Goal: Use online tool/utility: Utilize a website feature to perform a specific function

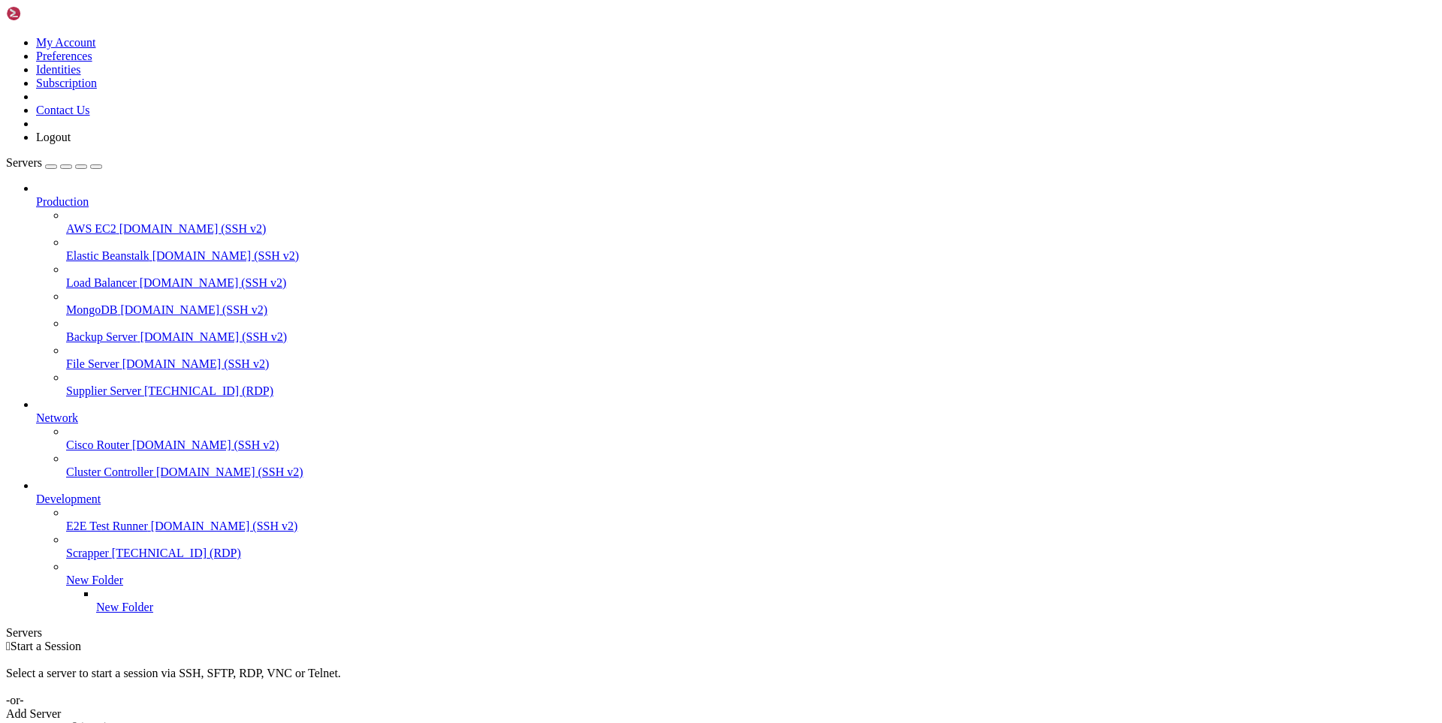
click at [144, 385] on span "[TECHNICAL_ID] (RDP)" at bounding box center [208, 391] width 129 height 13
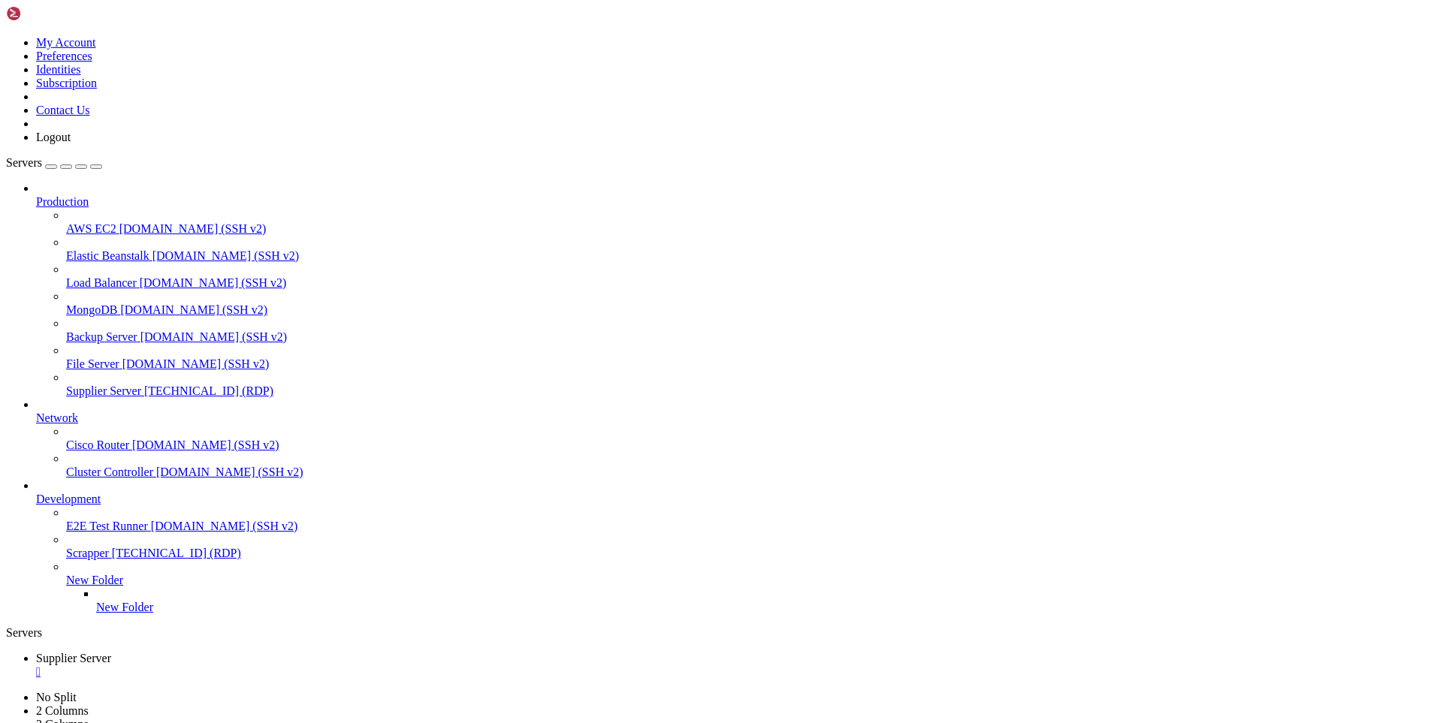
drag, startPoint x: 536, startPoint y: 1043, endPoint x: 506, endPoint y: 1055, distance: 32.6
drag, startPoint x: 501, startPoint y: 1111, endPoint x: 395, endPoint y: 1110, distance: 105.9
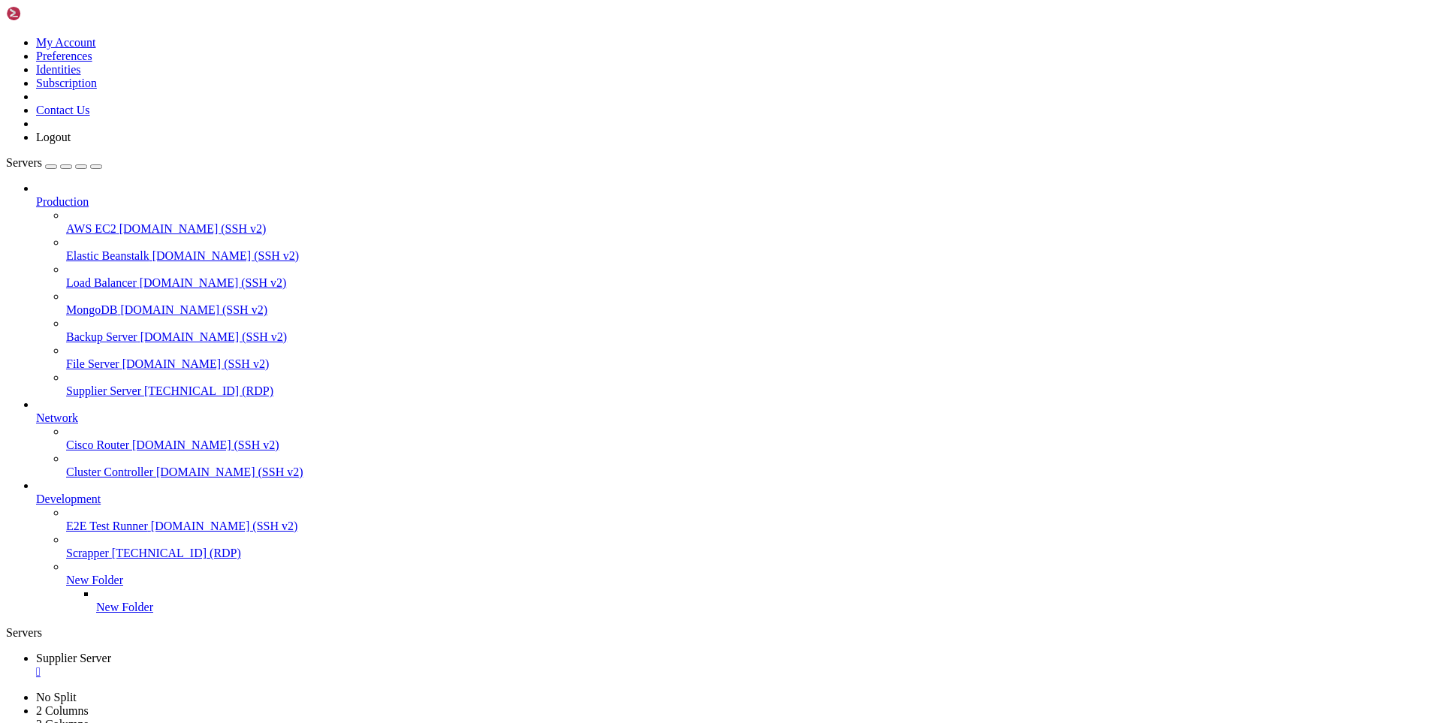
click at [301, 666] on div "" at bounding box center [736, 673] width 1400 height 14
